Goal: Task Accomplishment & Management: Use online tool/utility

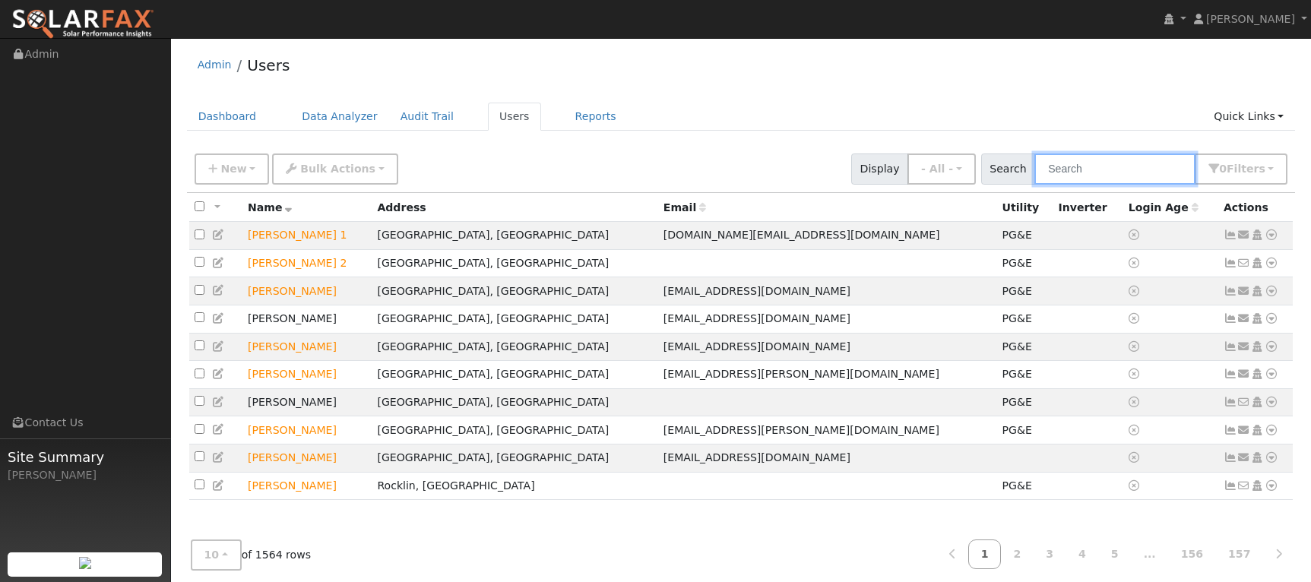
click at [1090, 169] on input "text" at bounding box center [1114, 169] width 161 height 31
paste input "[PERSON_NAME]"
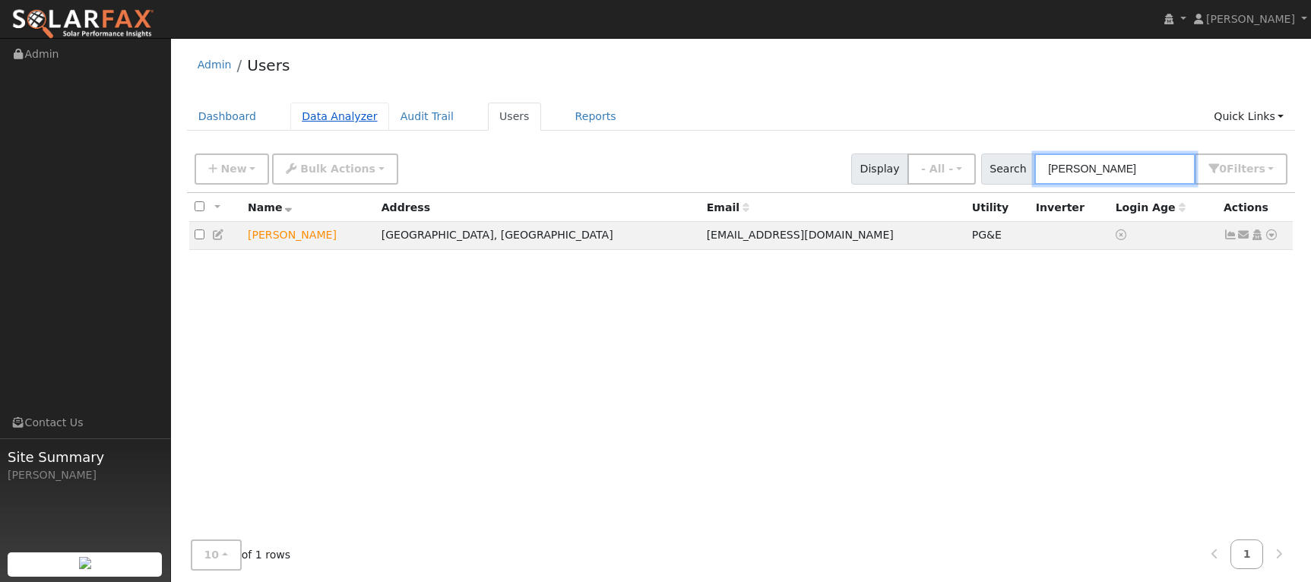
type input "[PERSON_NAME]"
click at [325, 120] on link "Data Analyzer" at bounding box center [339, 117] width 99 height 28
click at [1274, 236] on icon at bounding box center [1272, 235] width 14 height 11
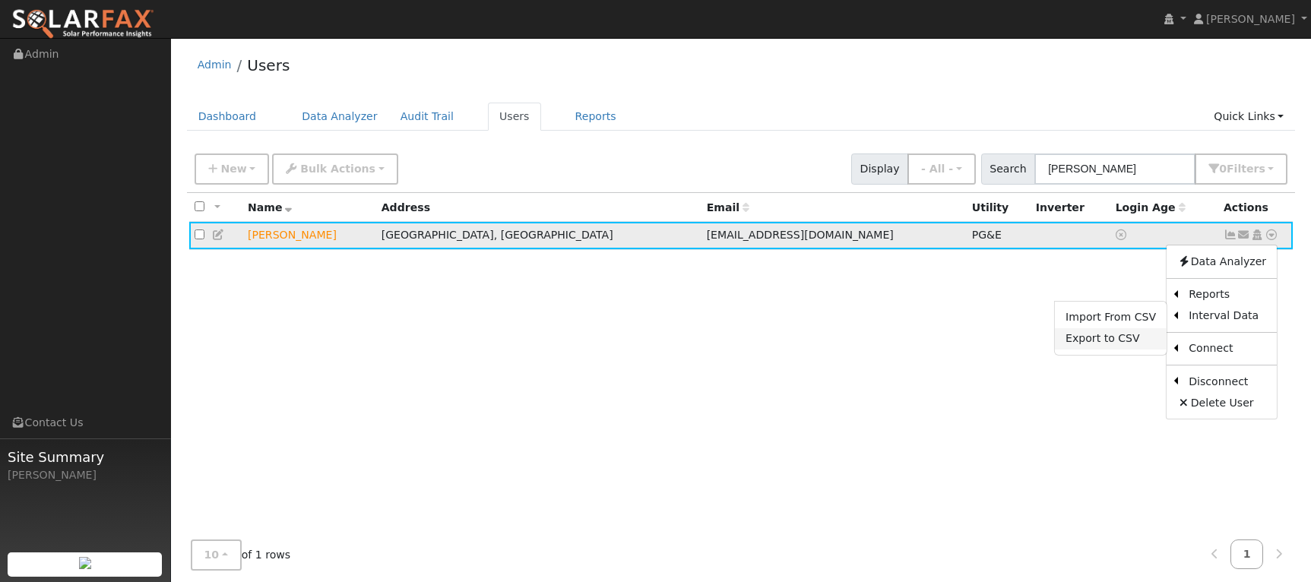
click at [1127, 344] on link "Export to CSV" at bounding box center [1111, 338] width 112 height 21
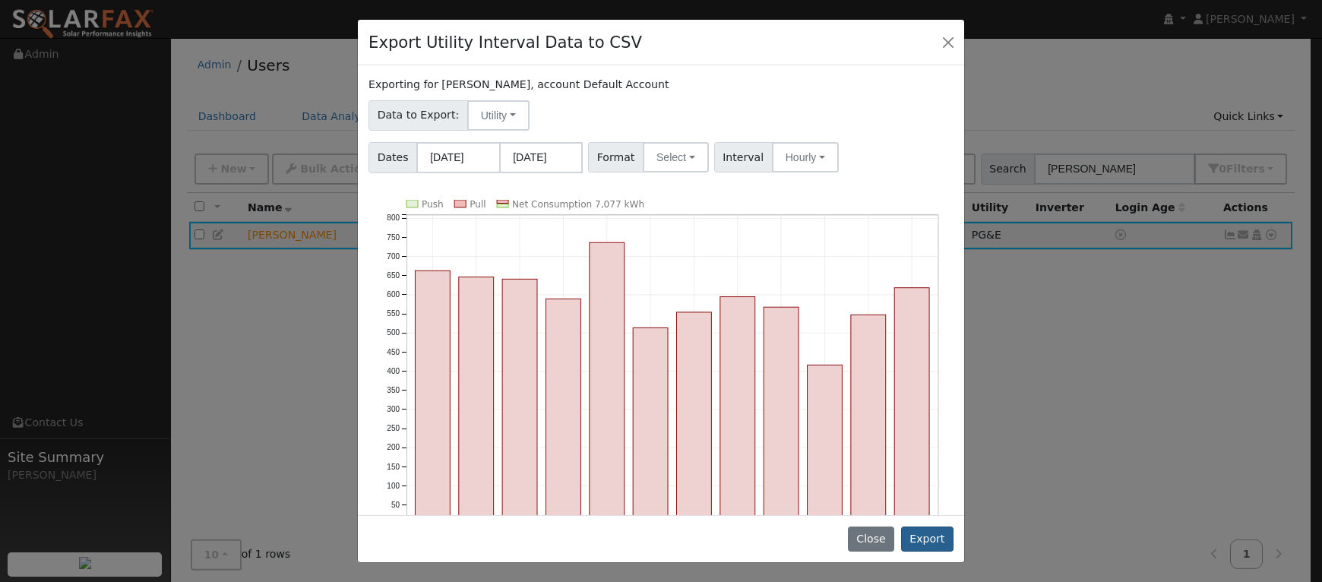
click at [942, 544] on button "Export" at bounding box center [927, 540] width 52 height 26
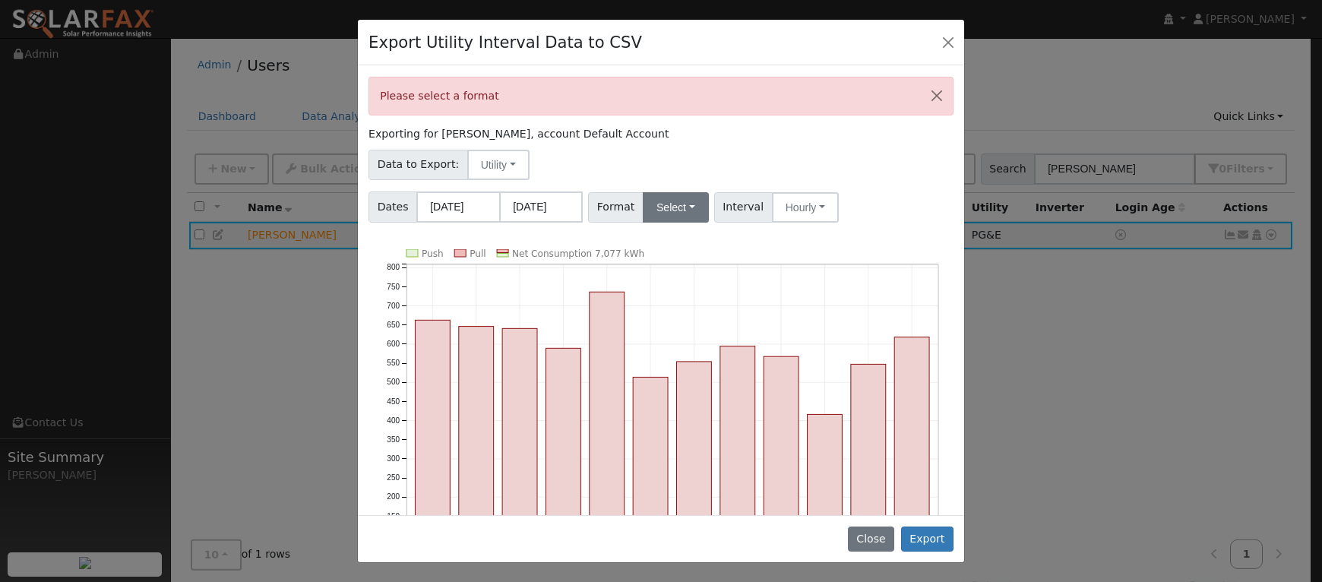
click at [687, 202] on button "Select" at bounding box center [676, 207] width 66 height 30
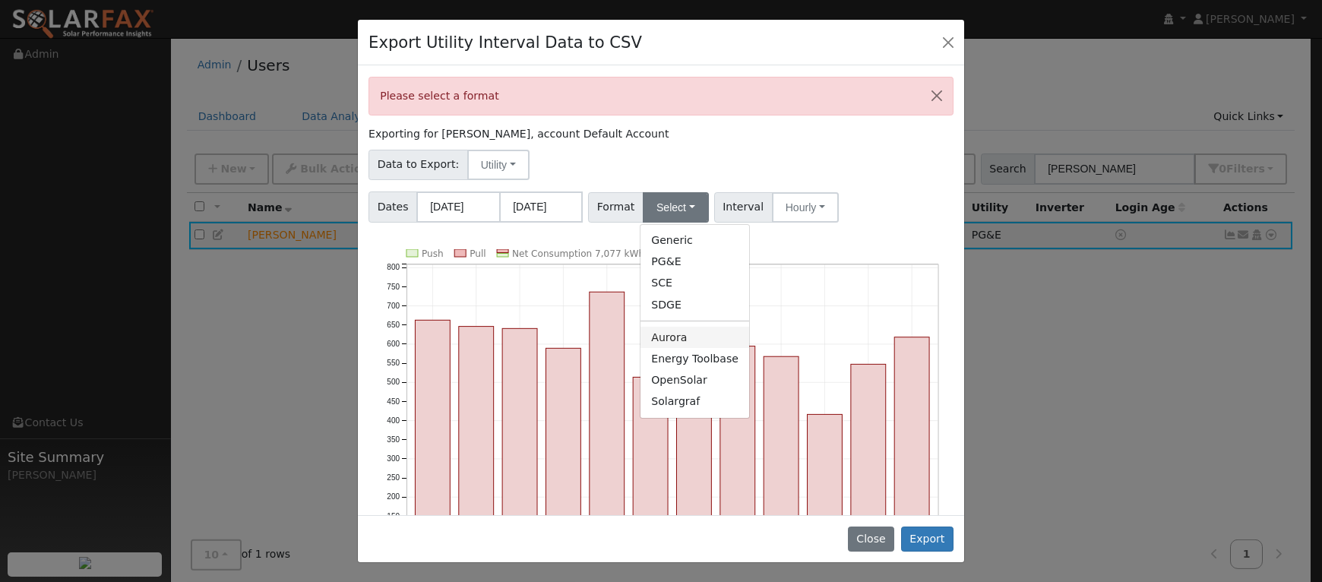
click at [663, 339] on link "Aurora" at bounding box center [695, 337] width 109 height 21
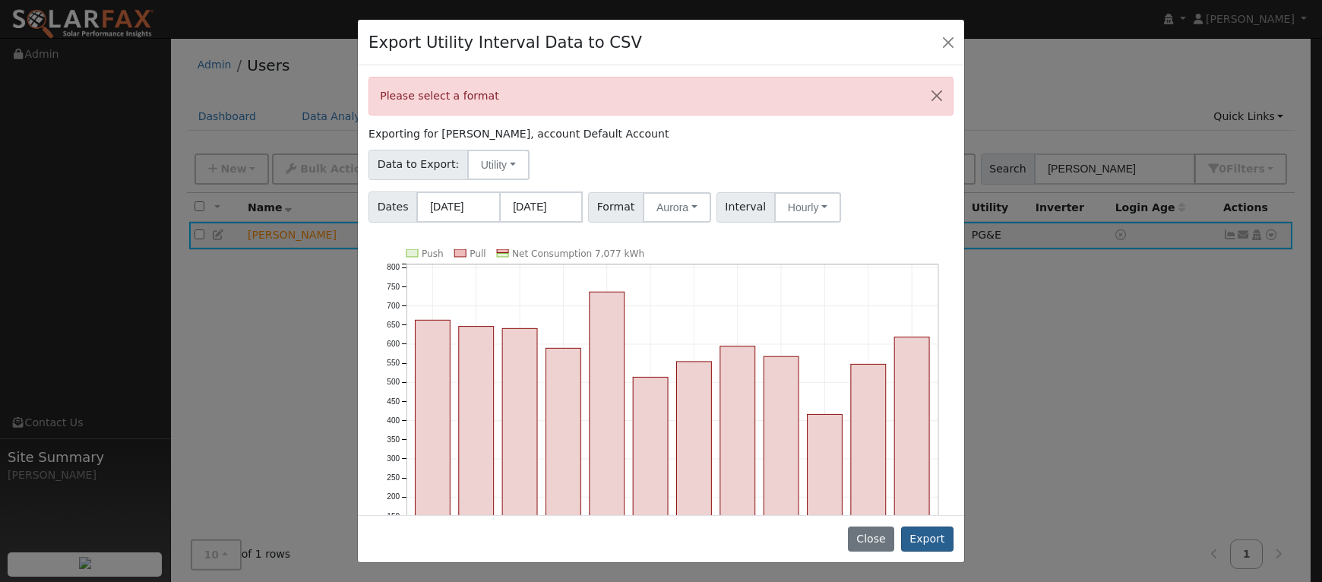
click at [933, 541] on button "Export" at bounding box center [927, 540] width 52 height 26
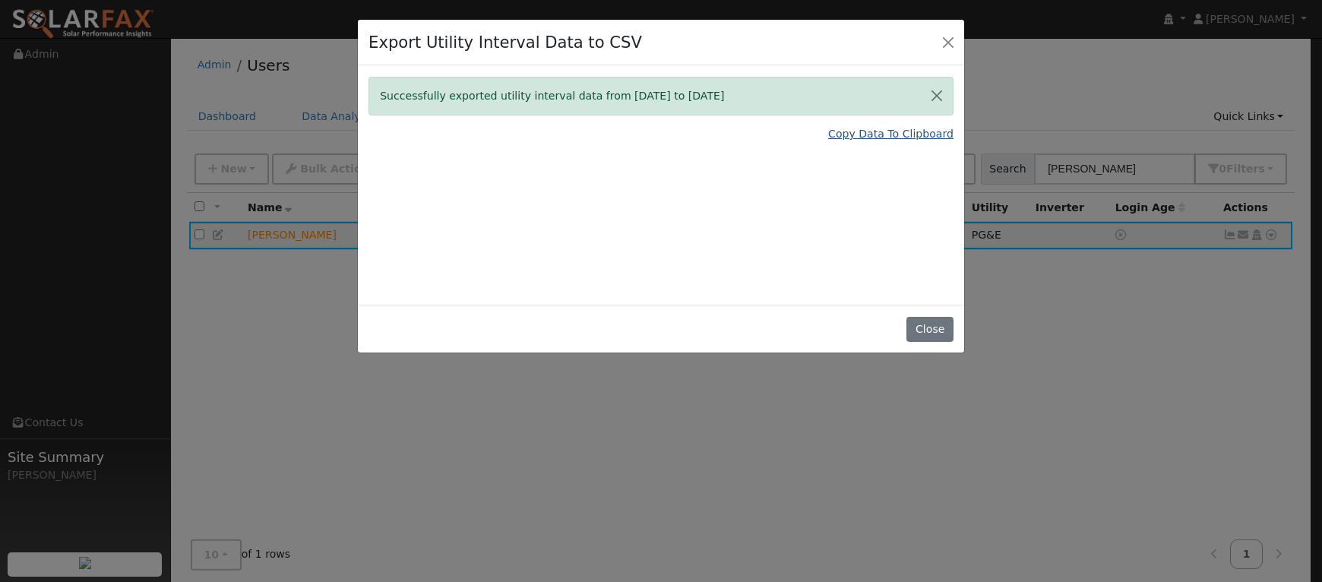
click at [904, 136] on link "Copy Data To Clipboard" at bounding box center [890, 134] width 125 height 16
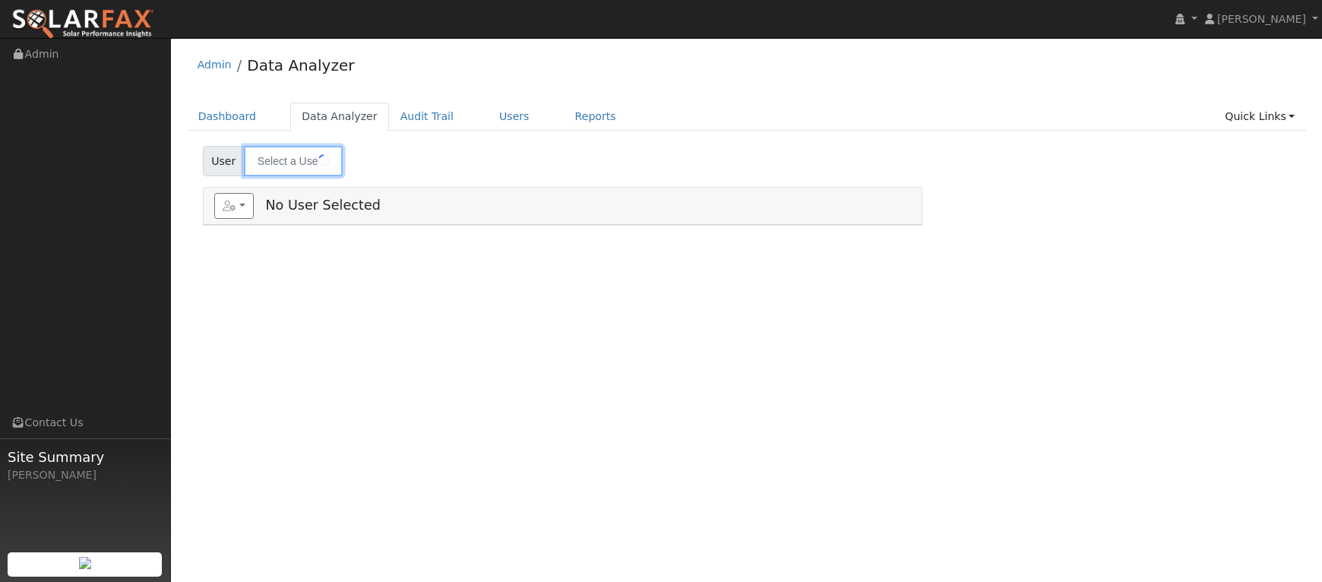
type input "Kevin Jeong"
